Goal: Transaction & Acquisition: Purchase product/service

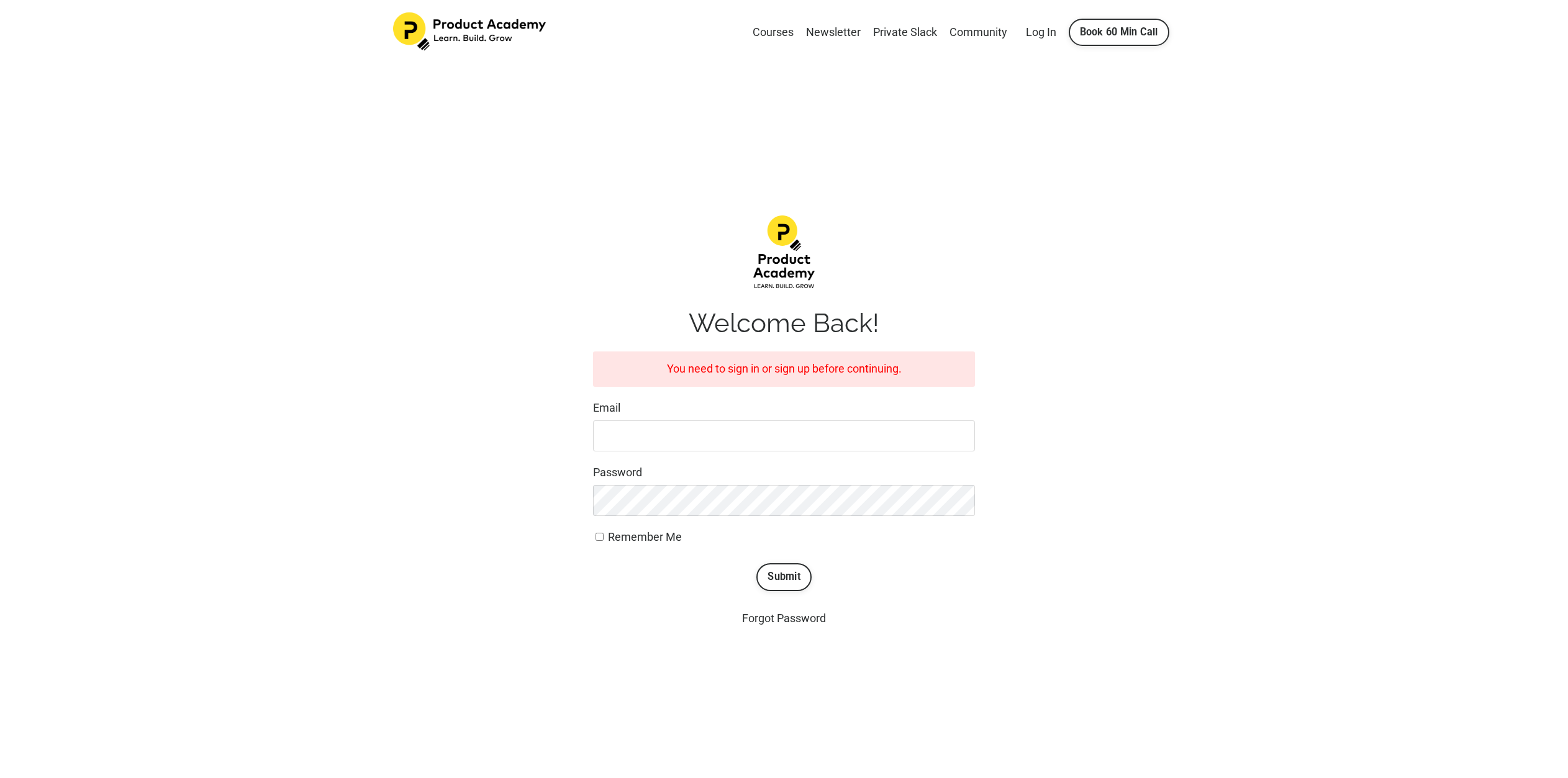
type input "[EMAIL_ADDRESS][DOMAIN_NAME]"
click at [756, 563] on button "Submit" at bounding box center [784, 577] width 56 height 27
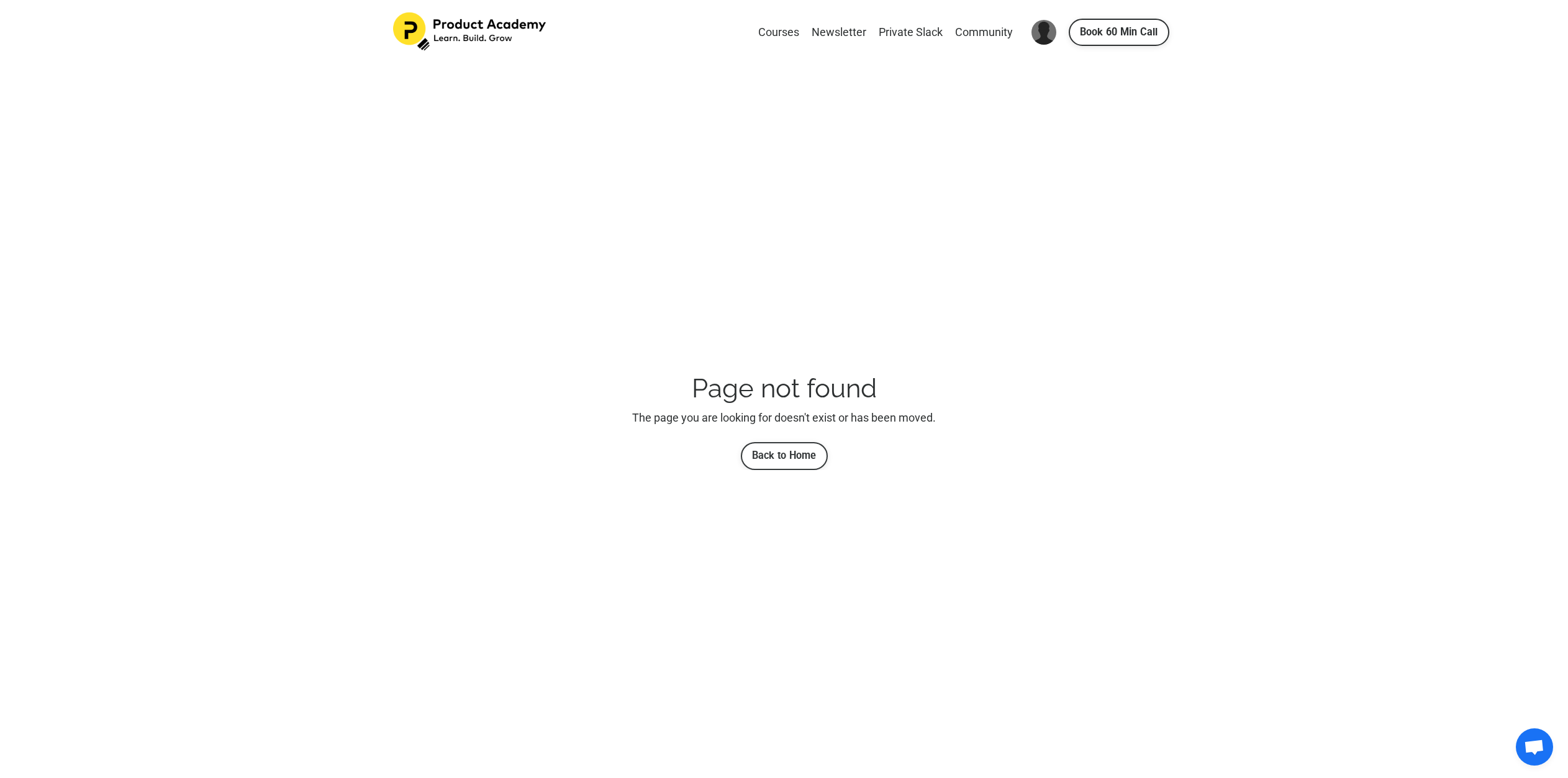
click at [815, 467] on link "Back to Home" at bounding box center [784, 456] width 87 height 27
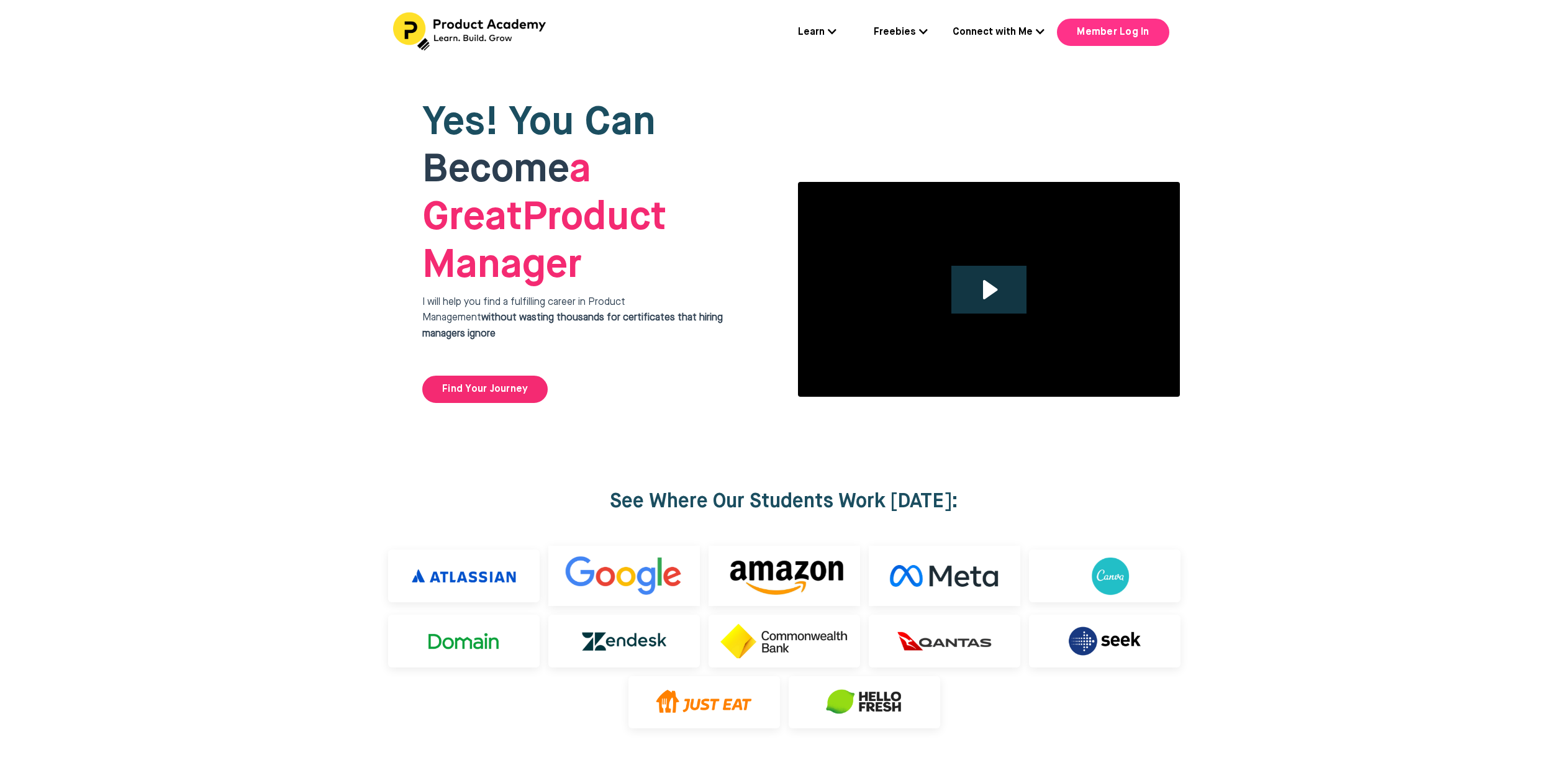
click at [1100, 34] on link "Member Log In" at bounding box center [1112, 32] width 112 height 27
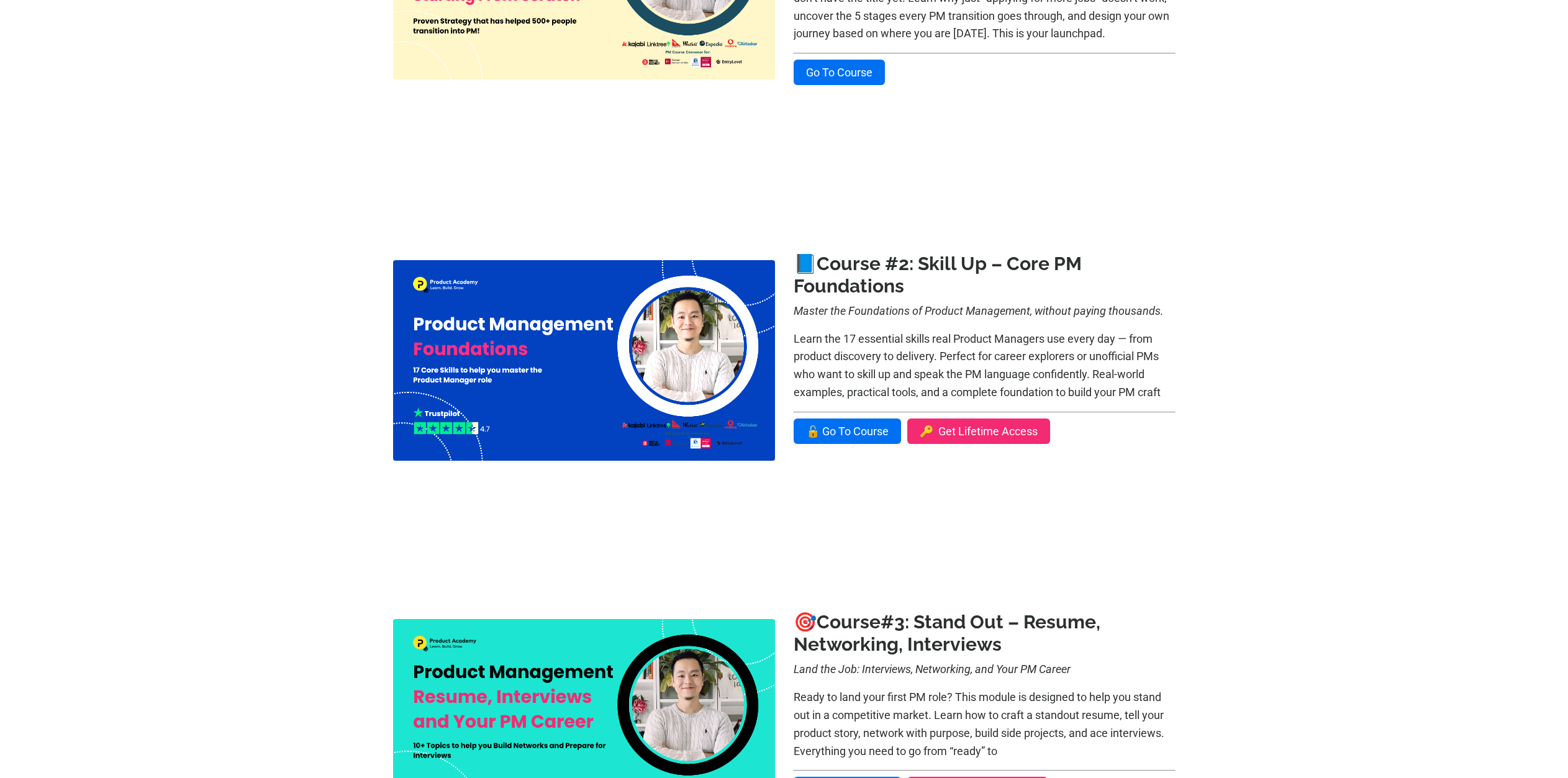
scroll to position [545, 0]
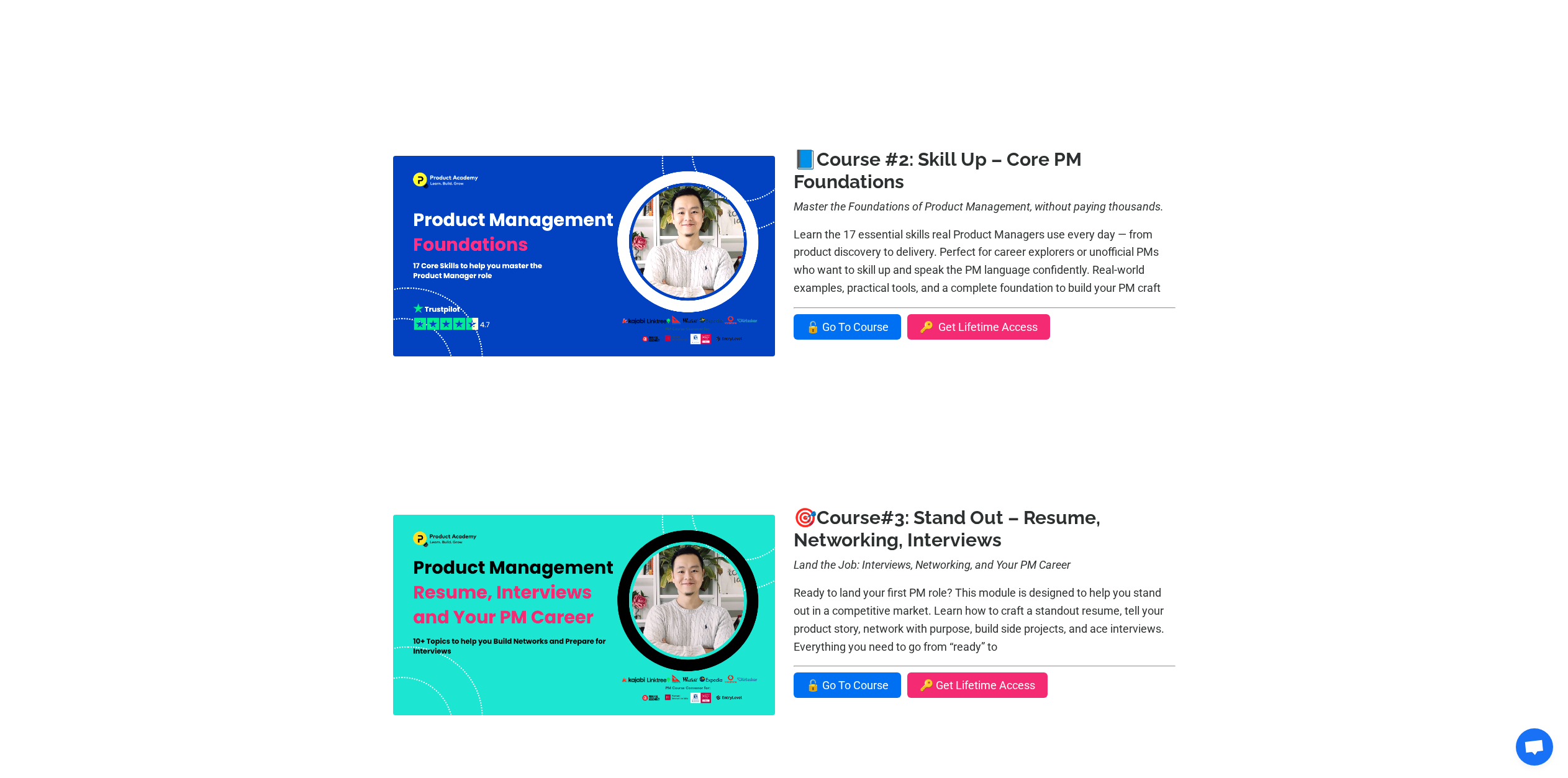
click at [716, 294] on img at bounding box center [584, 256] width 382 height 201
